Goal: Transaction & Acquisition: Purchase product/service

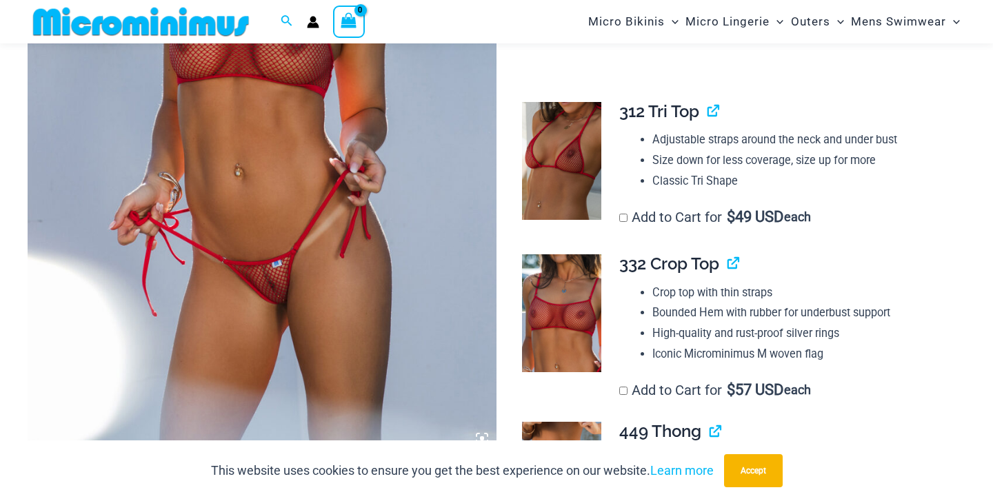
scroll to position [383, 0]
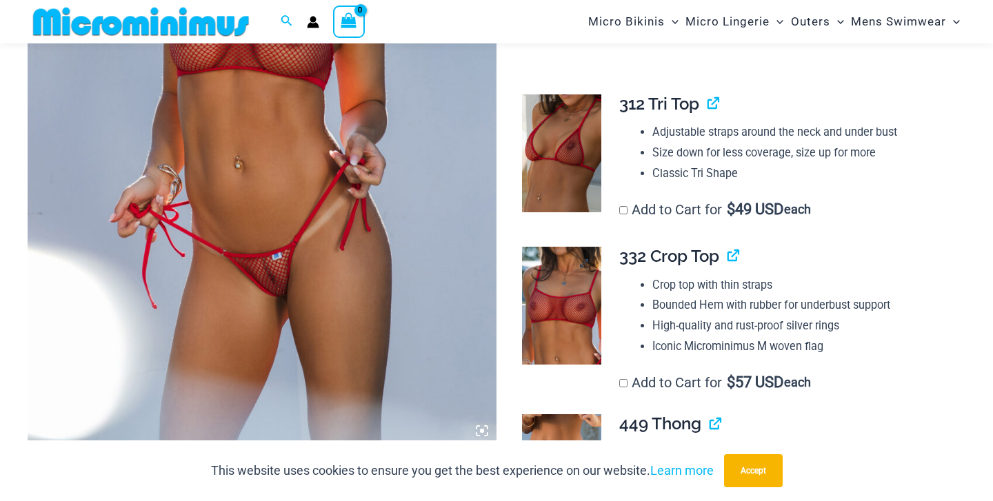
click at [567, 303] on img at bounding box center [561, 306] width 79 height 118
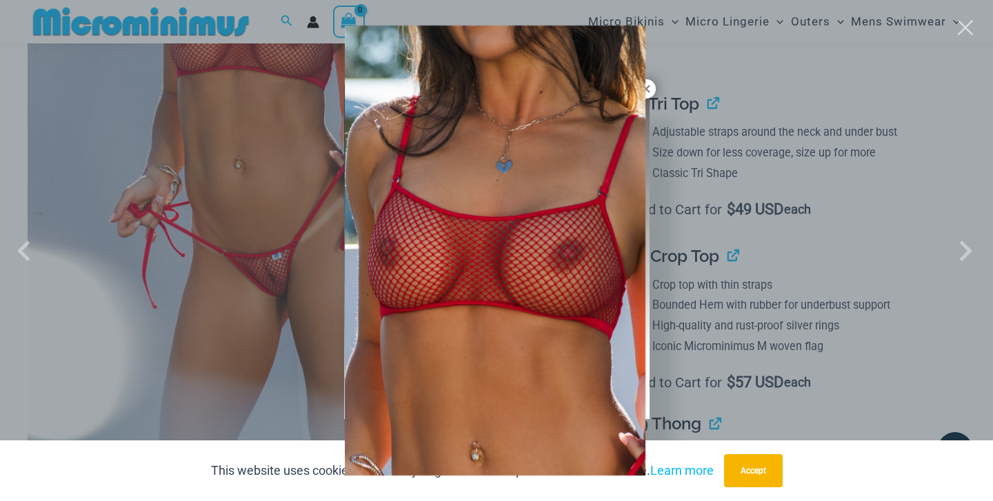
click at [690, 344] on div at bounding box center [496, 250] width 993 height 501
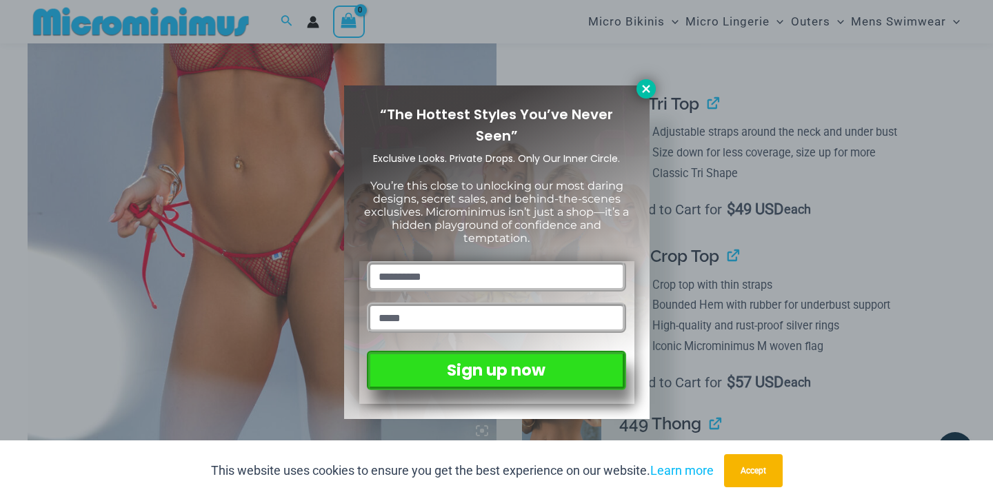
click at [644, 89] on icon at bounding box center [646, 89] width 12 height 12
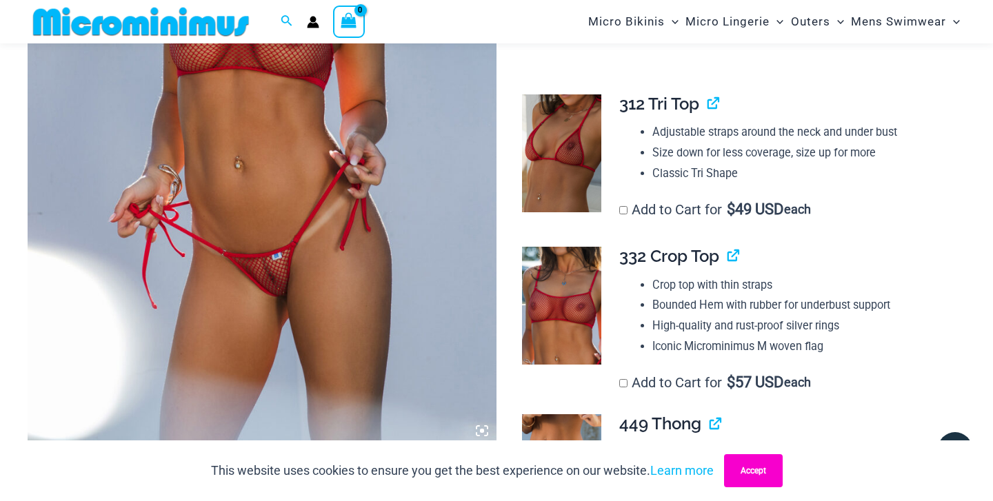
click at [783, 465] on button "Accept" at bounding box center [753, 470] width 59 height 33
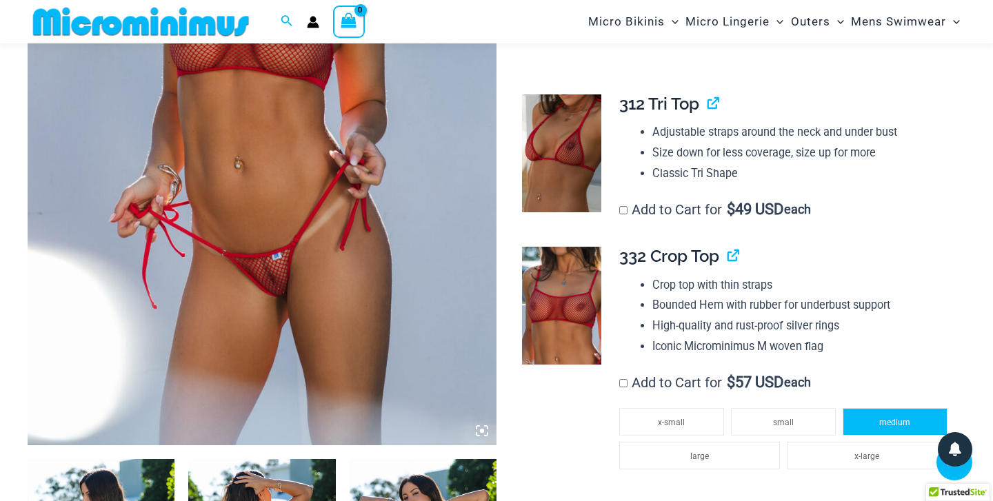
click at [885, 418] on span "medium" at bounding box center [894, 423] width 31 height 10
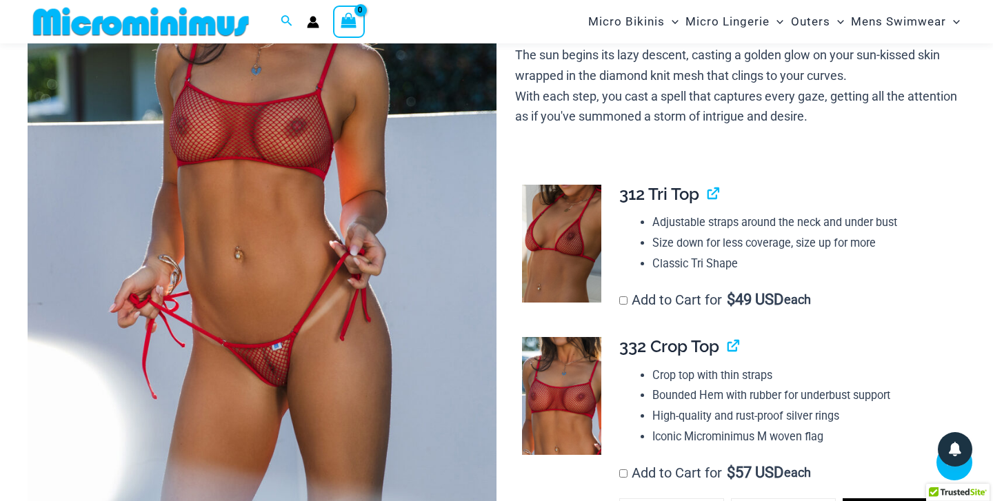
scroll to position [293, 0]
click at [727, 342] on link "View product" at bounding box center [727, 346] width 0 height 20
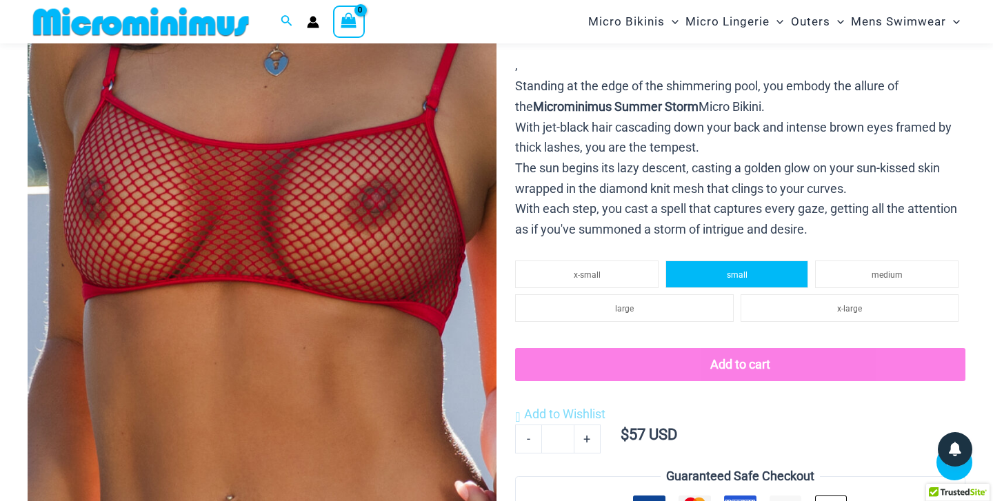
scroll to position [295, 0]
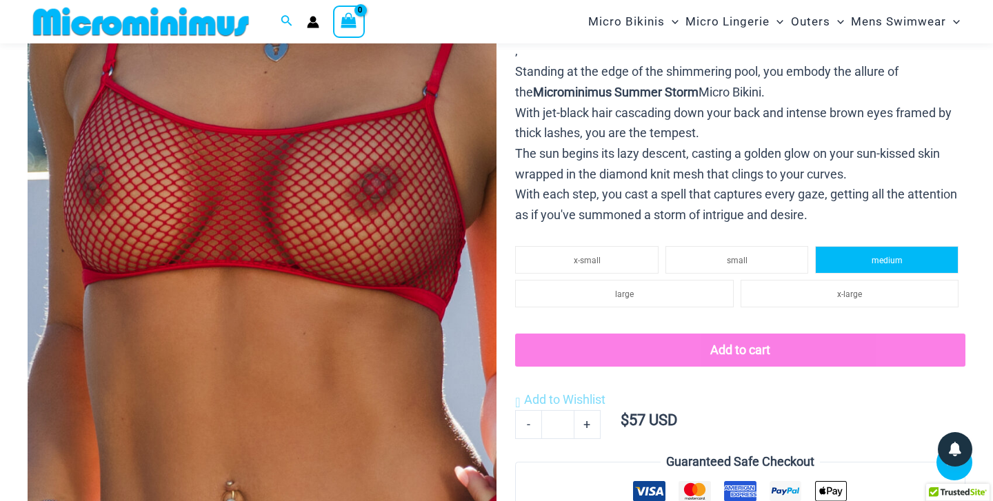
click at [858, 256] on li "medium" at bounding box center [886, 260] width 143 height 28
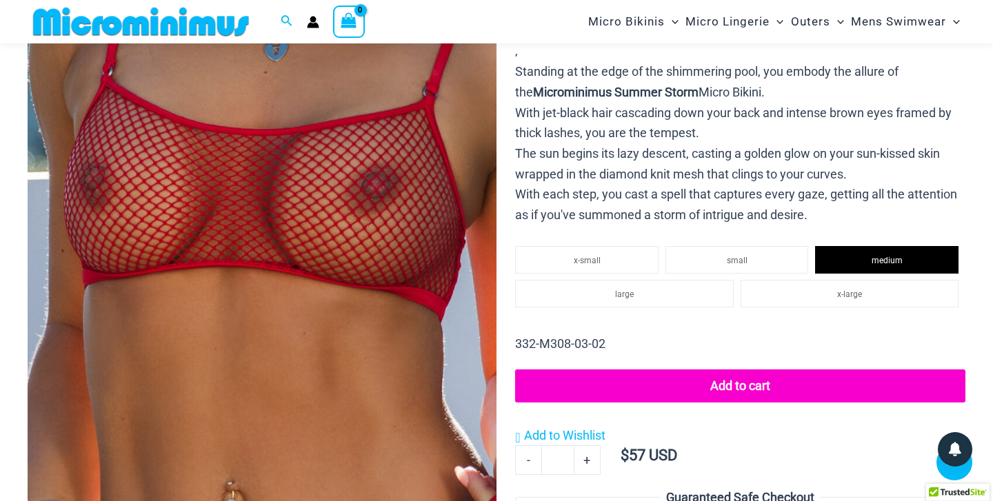
click at [761, 383] on button "Add to cart" at bounding box center [740, 386] width 450 height 33
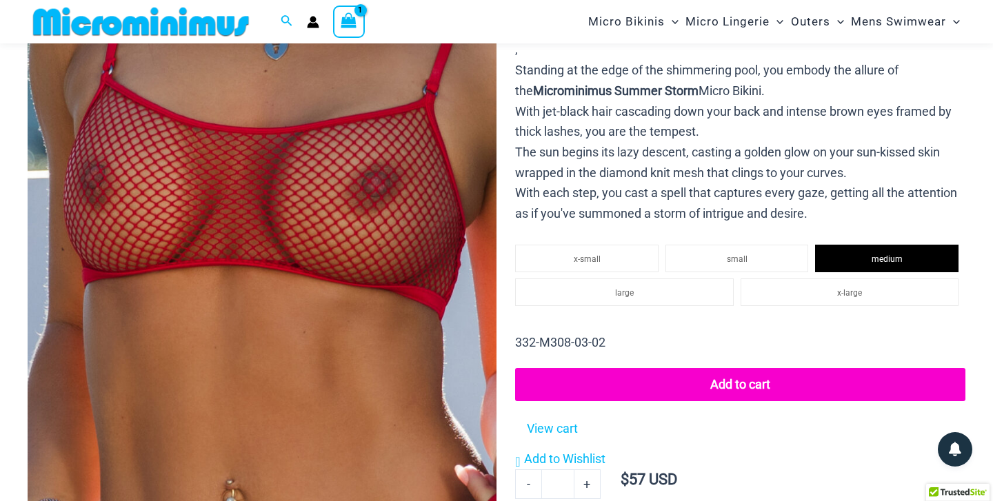
scroll to position [0, 0]
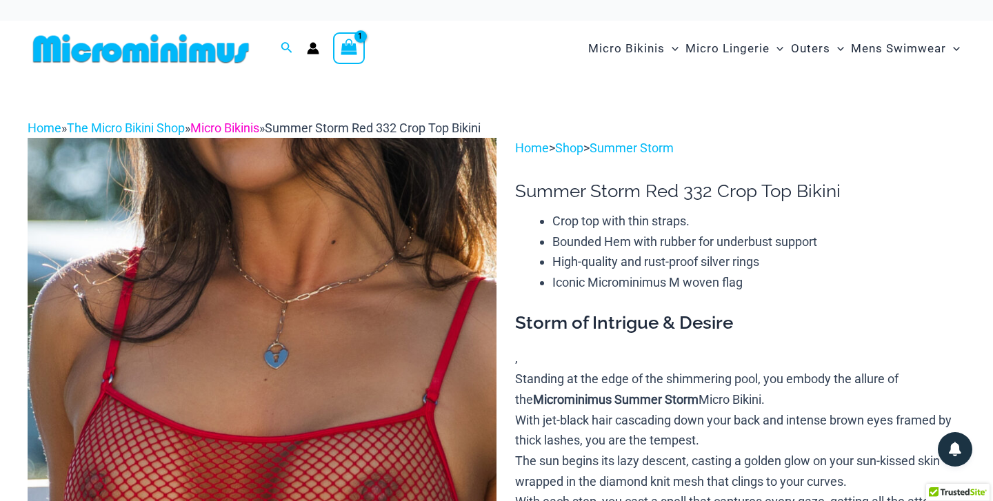
click at [254, 128] on link "Micro Bikinis" at bounding box center [224, 128] width 69 height 14
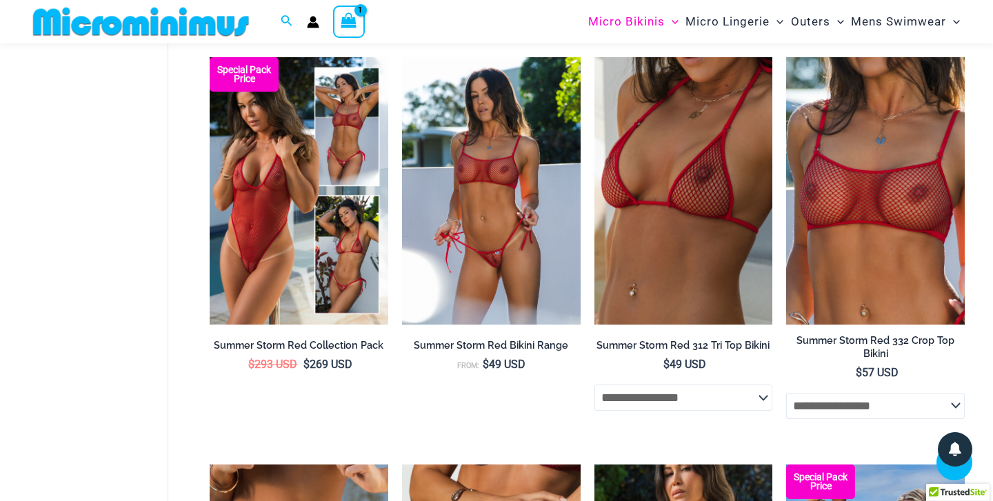
scroll to position [2783, 0]
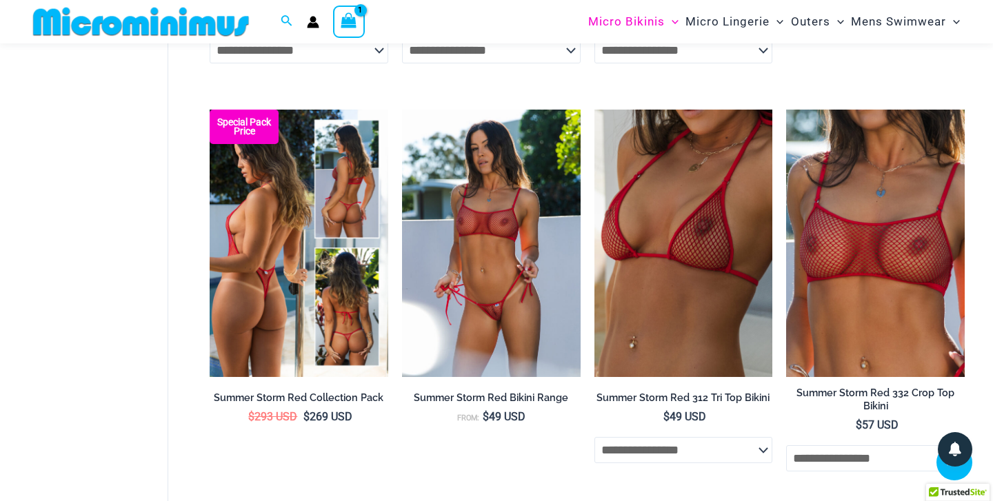
click at [329, 285] on img at bounding box center [299, 244] width 179 height 268
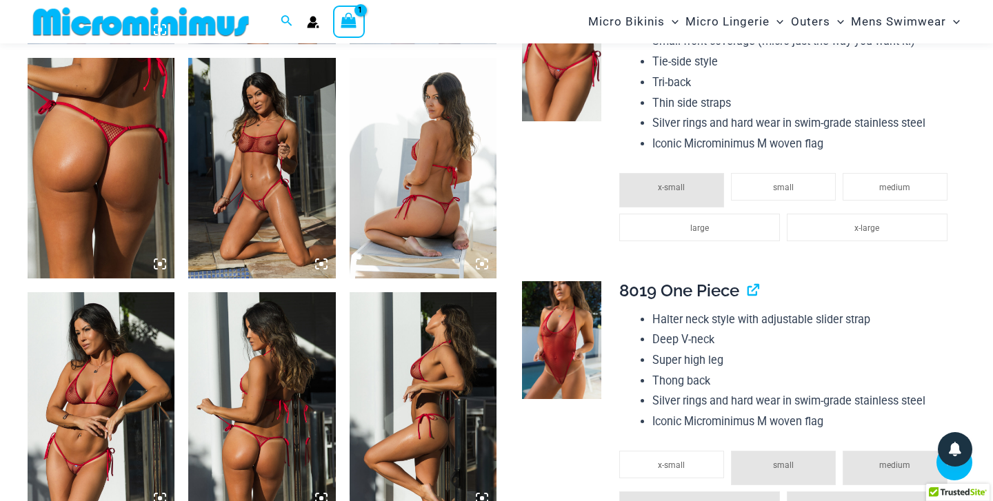
scroll to position [1254, 0]
click at [576, 354] on img at bounding box center [561, 340] width 79 height 119
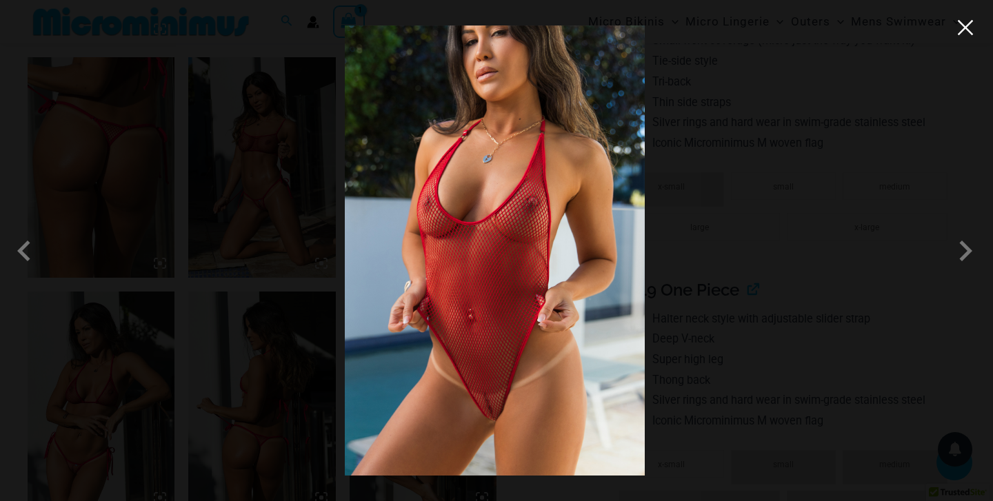
click at [967, 37] on button "Close" at bounding box center [965, 27] width 21 height 21
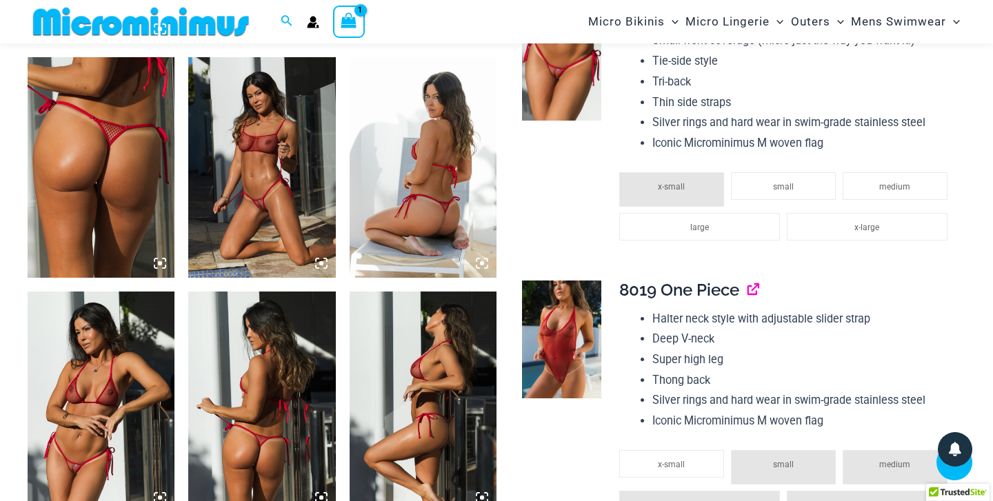
click at [747, 280] on link "View product" at bounding box center [747, 290] width 0 height 20
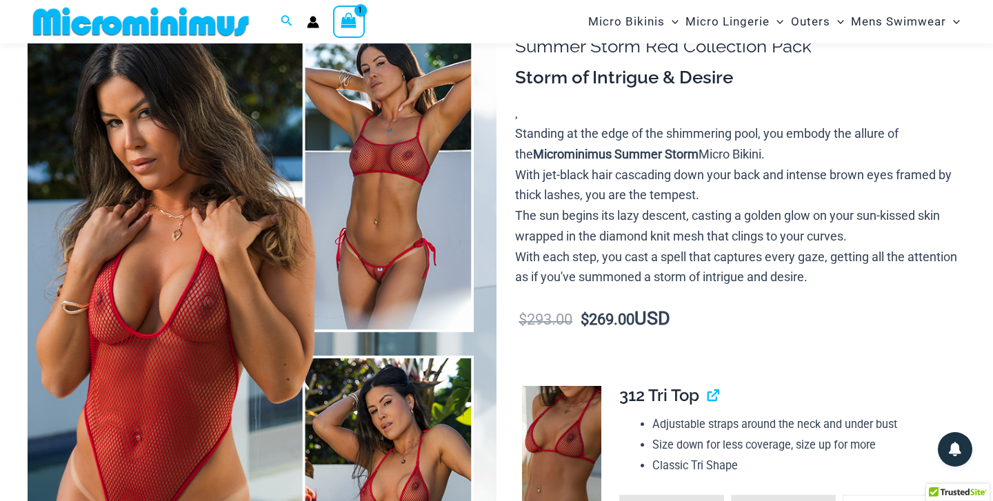
scroll to position [23, 0]
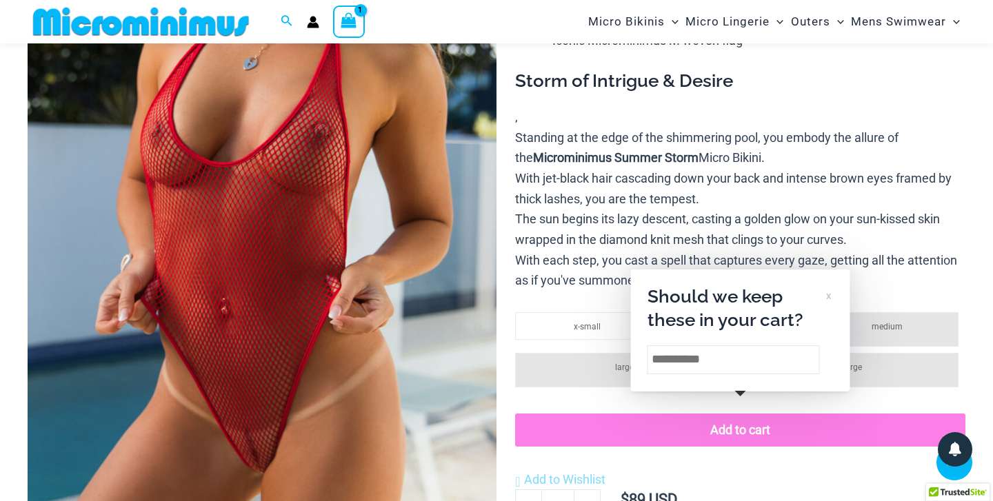
scroll to position [266, 0]
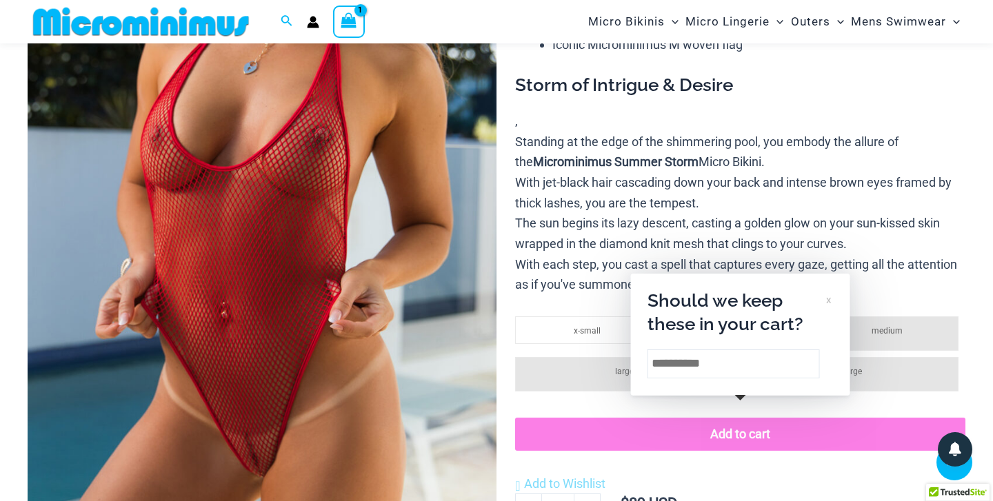
click at [904, 469] on div "Add to Wishlist Add to Wishlist" at bounding box center [740, 456] width 450 height 77
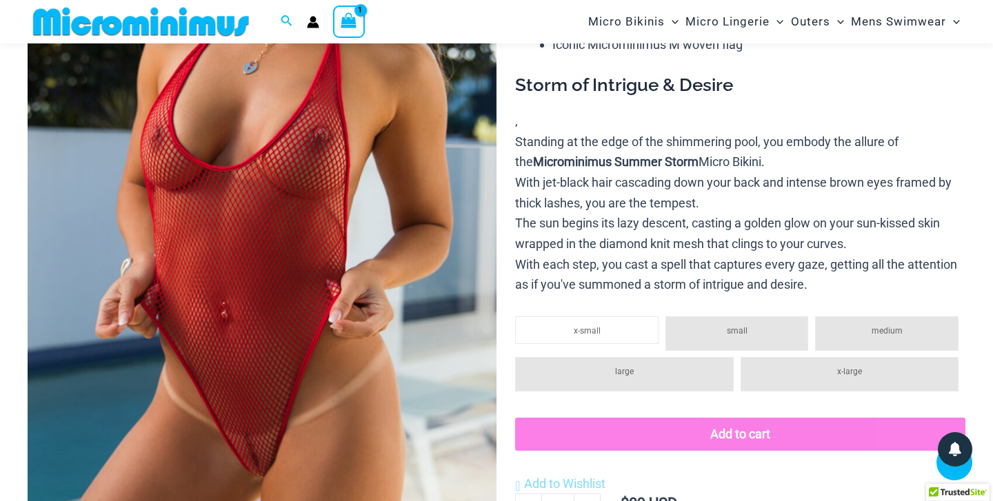
click at [887, 326] on span "medium" at bounding box center [887, 331] width 31 height 10
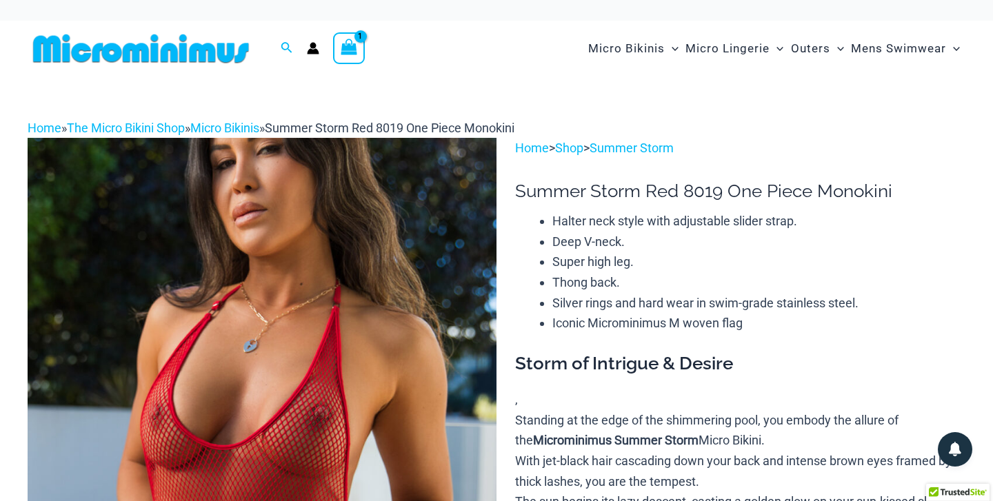
scroll to position [0, 0]
